Goal: Information Seeking & Learning: Learn about a topic

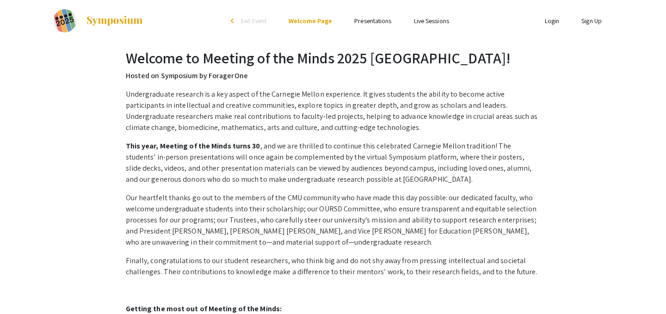
click at [387, 23] on link "Presentations" at bounding box center [373, 21] width 37 height 8
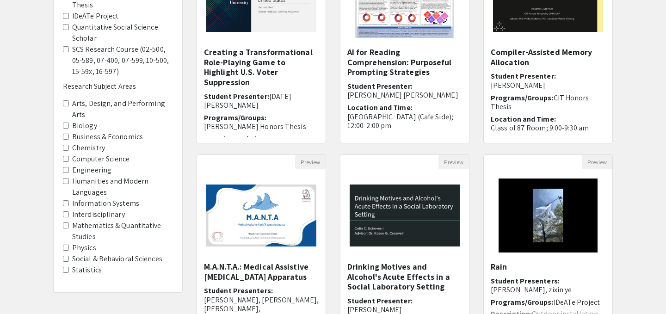
scroll to position [173, 0]
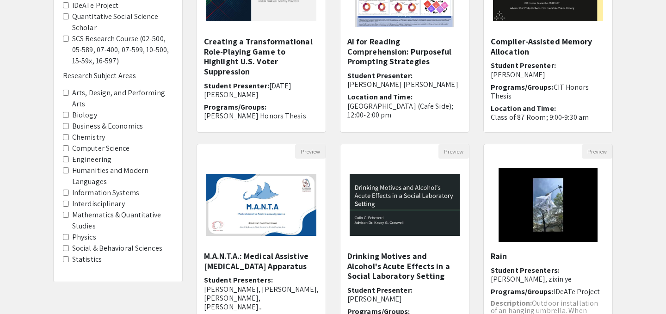
click at [83, 132] on label "Chemistry" at bounding box center [88, 137] width 33 height 11
click at [69, 134] on Areas-Chemistry "Chemistry" at bounding box center [66, 137] width 6 height 6
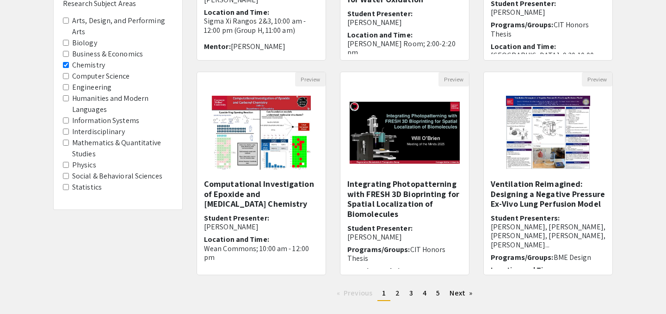
scroll to position [299, 0]
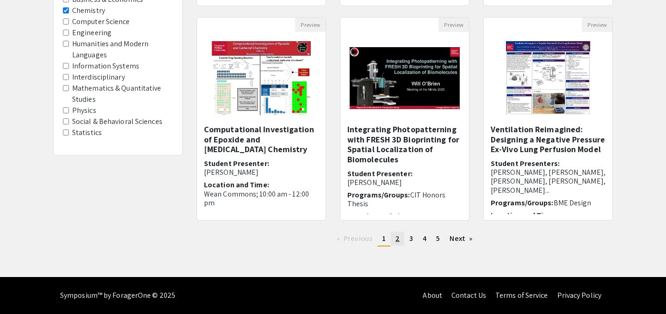
click at [398, 237] on span "2" at bounding box center [398, 239] width 4 height 10
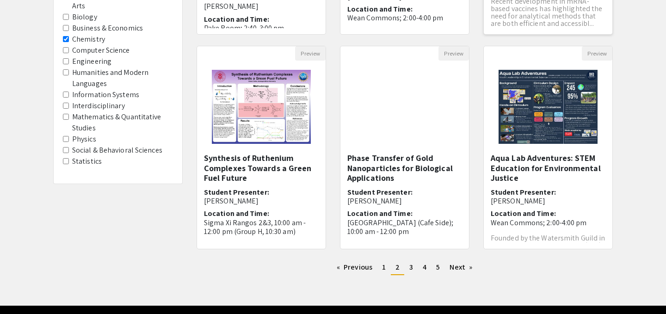
scroll to position [299, 0]
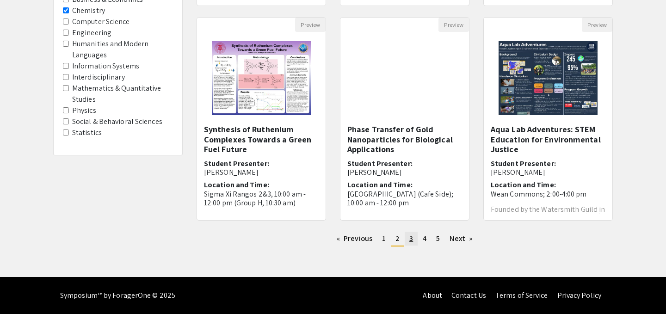
click at [411, 239] on span "3" at bounding box center [412, 239] width 4 height 10
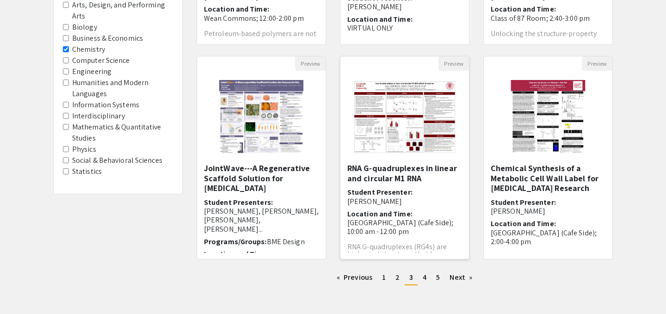
scroll to position [299, 0]
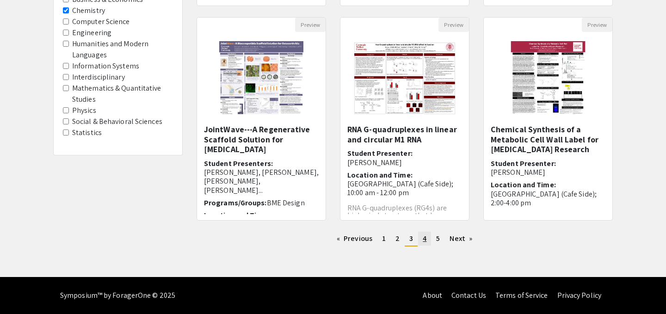
click at [423, 240] on span "4" at bounding box center [425, 239] width 4 height 10
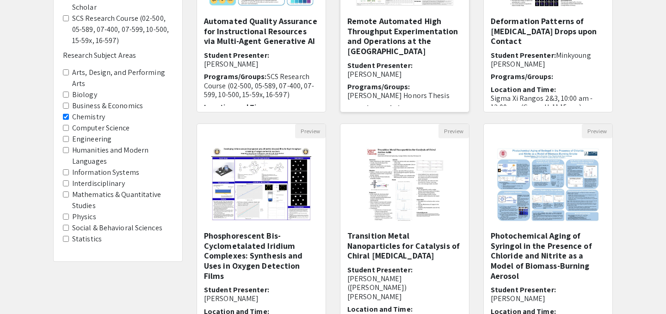
scroll to position [299, 0]
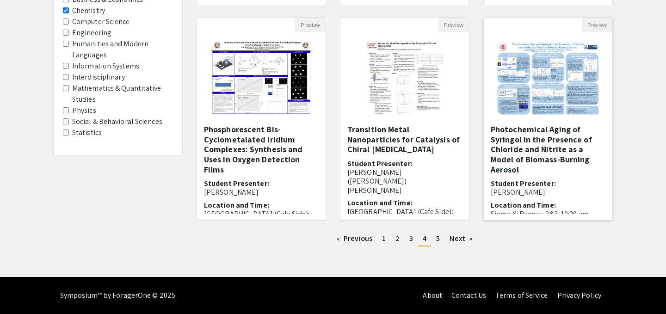
click at [551, 151] on h5 "Photochemical Aging of Syringol in the Presence of Chloride and Nitrite as a Mo…" at bounding box center [548, 149] width 115 height 50
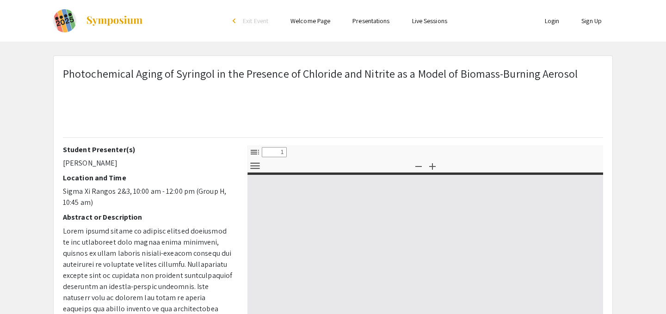
select select "custom"
type input "0"
select select "custom"
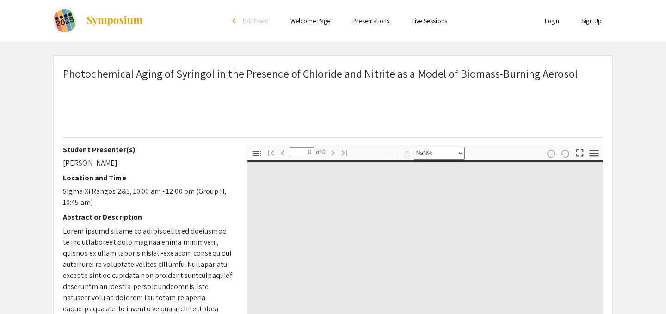
type input "1"
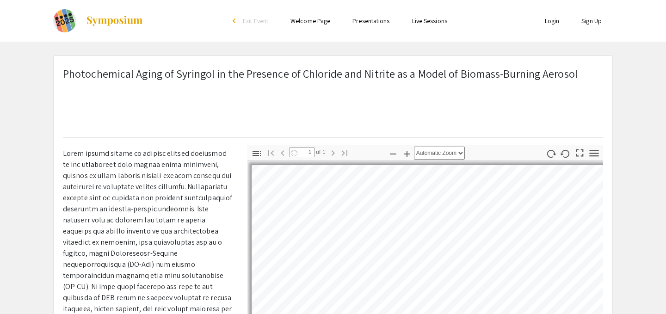
select select "auto"
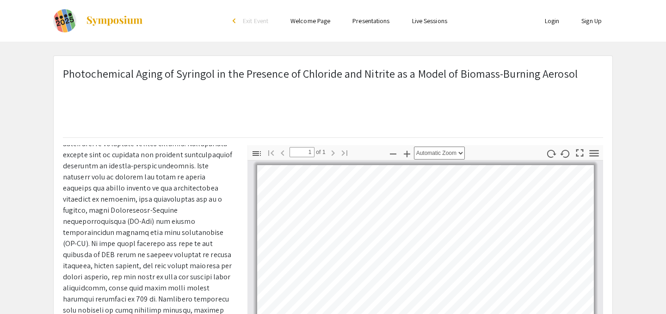
scroll to position [121, 0]
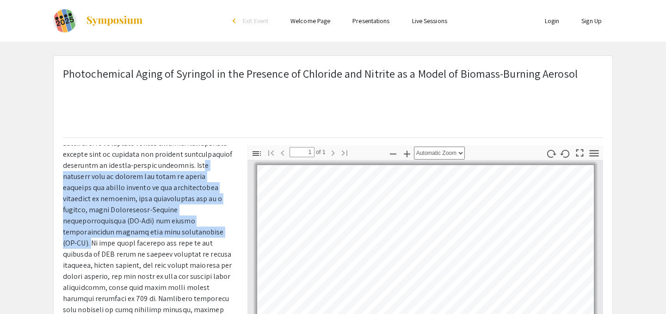
drag, startPoint x: 107, startPoint y: 177, endPoint x: 89, endPoint y: 246, distance: 70.8
click at [89, 246] on span at bounding box center [148, 276] width 170 height 343
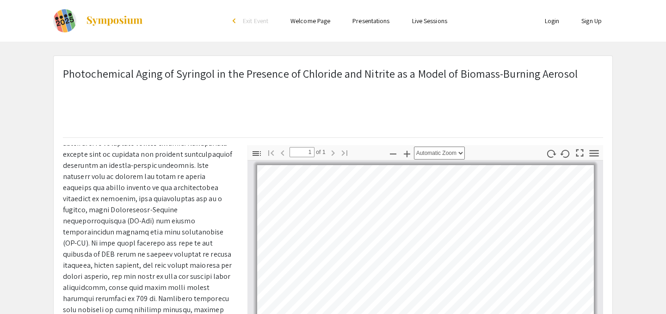
click at [111, 175] on span at bounding box center [148, 276] width 170 height 343
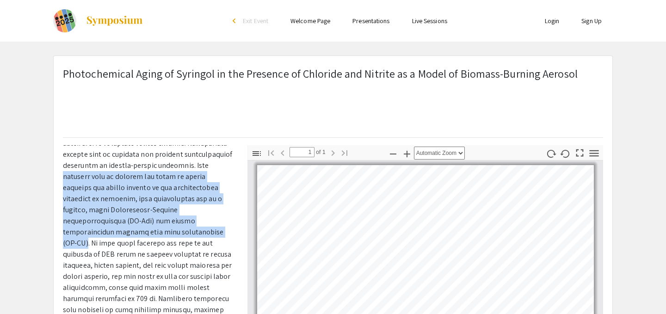
drag, startPoint x: 113, startPoint y: 176, endPoint x: 87, endPoint y: 241, distance: 70.0
click at [87, 241] on span at bounding box center [148, 276] width 170 height 343
copy span "research aims to compare the roles of [MEDICAL_DATA] and [MEDICAL_DATA] in the …"
